Goal: Find specific page/section: Find specific page/section

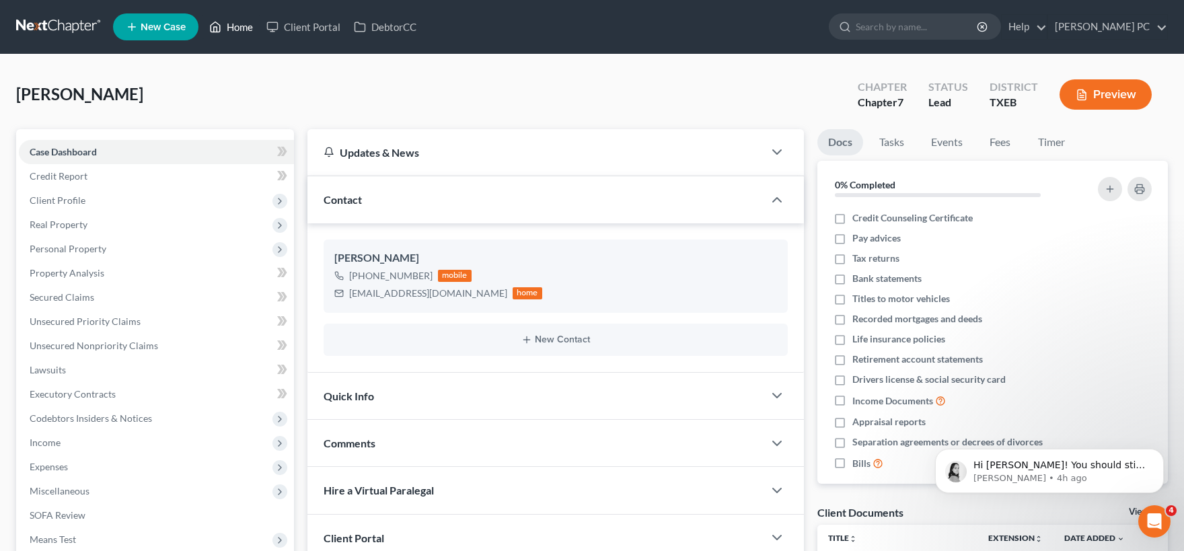
click at [233, 27] on link "Home" at bounding box center [230, 27] width 57 height 24
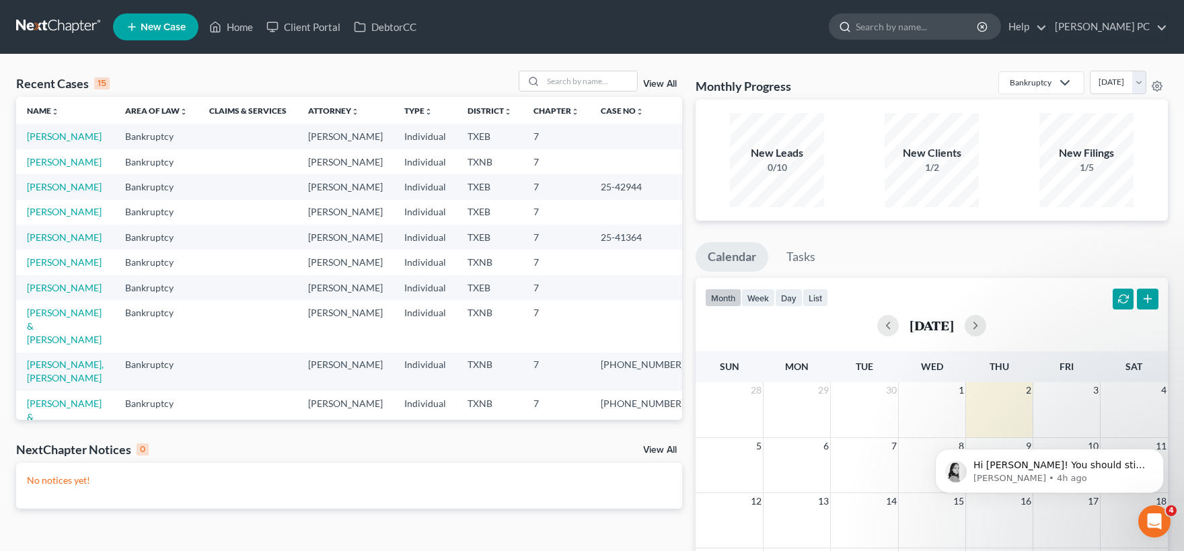
click at [912, 29] on input "search" at bounding box center [916, 26] width 123 height 25
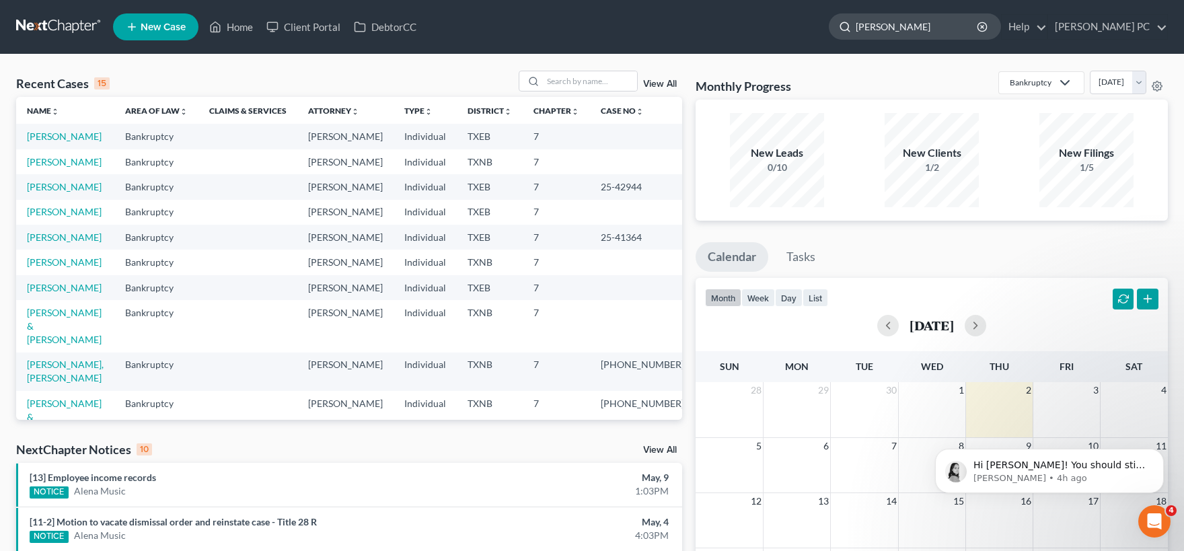
type input "[PERSON_NAME]"
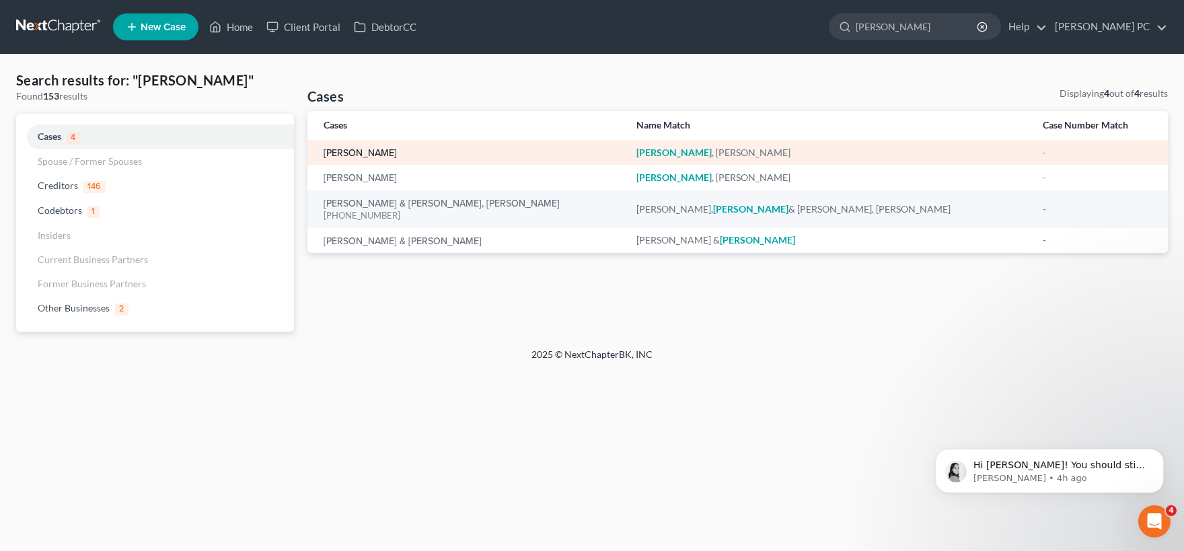
click at [370, 152] on link "[PERSON_NAME]" at bounding box center [359, 153] width 73 height 9
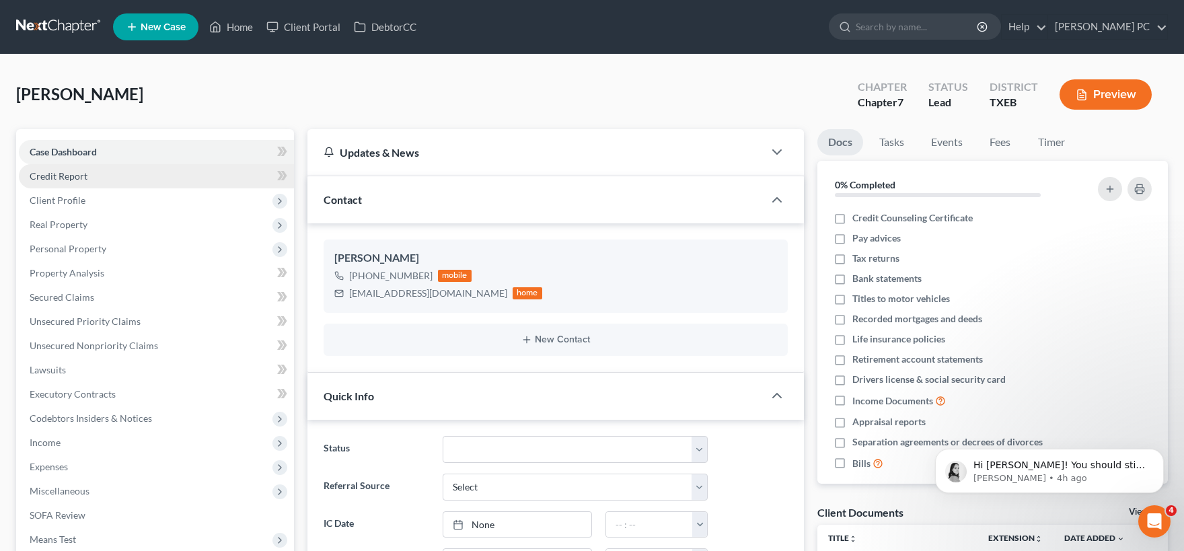
click at [106, 175] on link "Credit Report" at bounding box center [156, 176] width 275 height 24
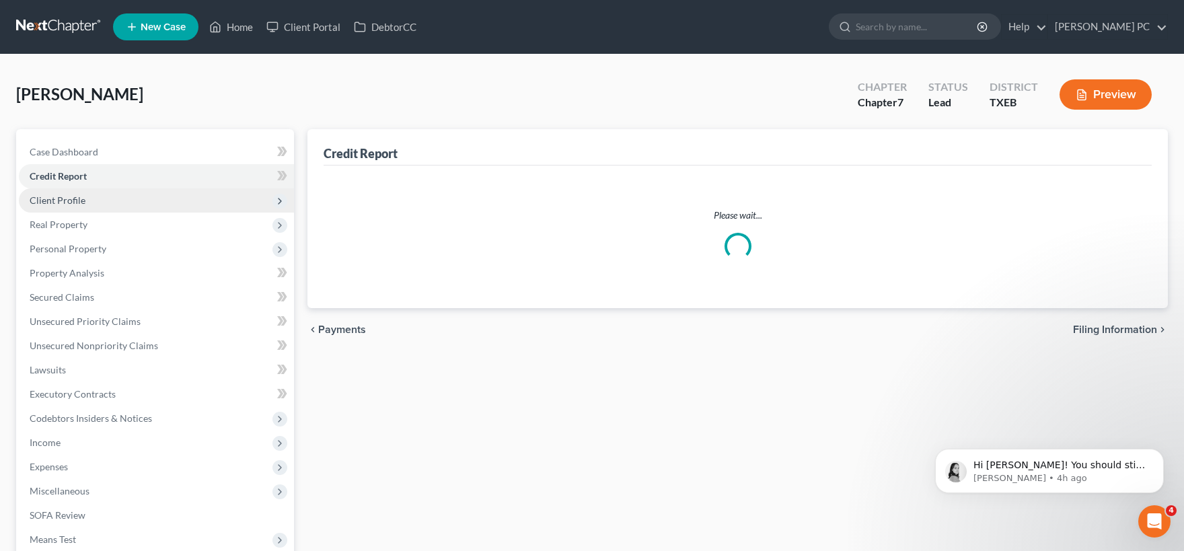
click at [104, 198] on span "Client Profile" at bounding box center [156, 200] width 275 height 24
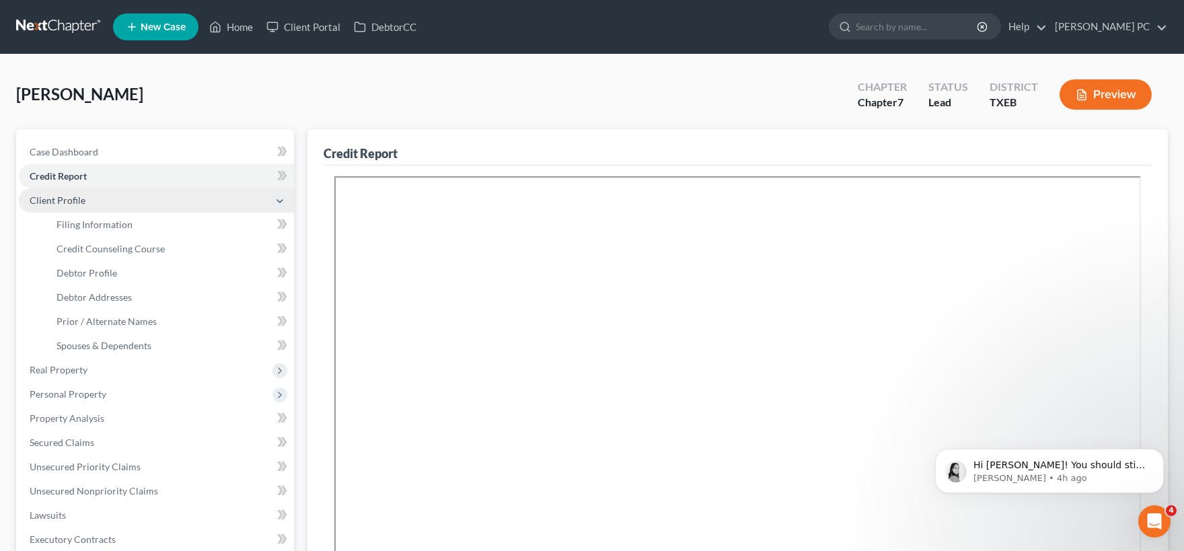
drag, startPoint x: 108, startPoint y: 200, endPoint x: 113, endPoint y: 204, distance: 7.1
click at [108, 200] on span "Client Profile" at bounding box center [156, 200] width 275 height 24
